Goal: Information Seeking & Learning: Check status

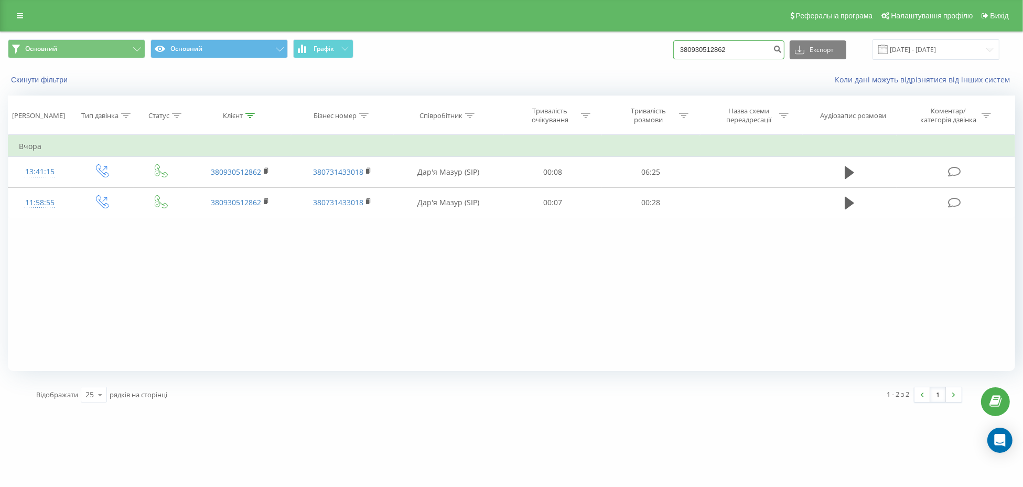
click at [716, 50] on input "380930512862" at bounding box center [728, 49] width 111 height 19
paste input "667887771"
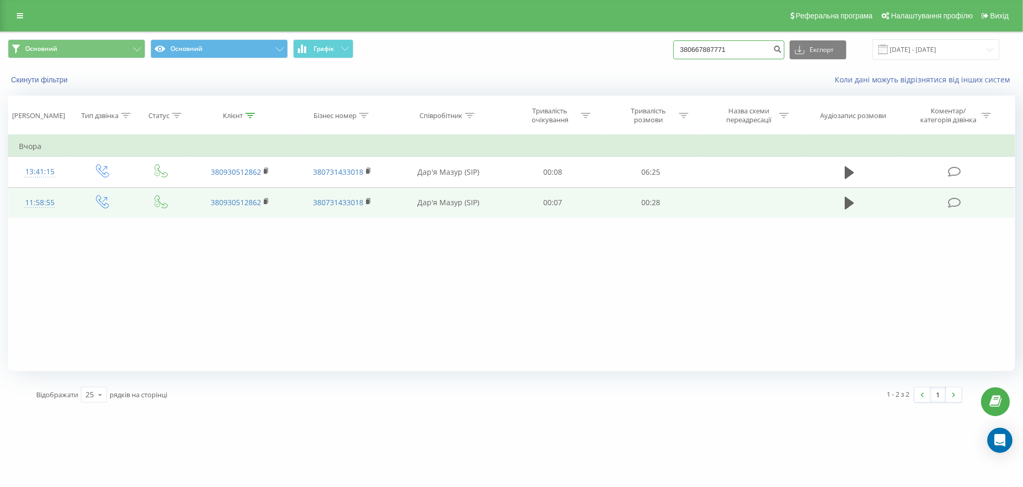
type input "380667887771"
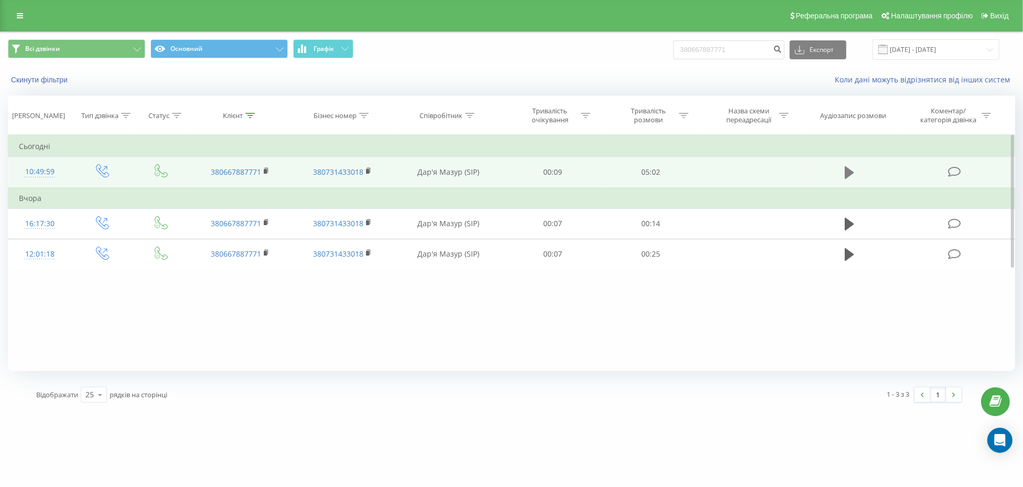
click at [850, 169] on icon at bounding box center [849, 172] width 9 height 13
